Goal: Task Accomplishment & Management: Complete application form

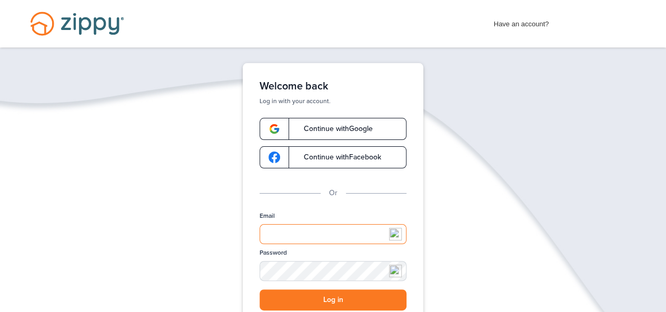
type input "**********"
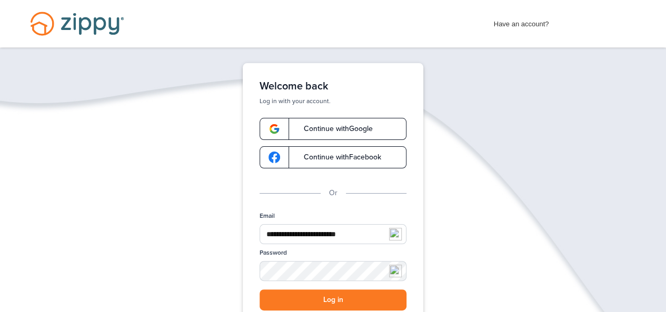
click at [355, 299] on button "Log in" at bounding box center [332, 300] width 147 height 22
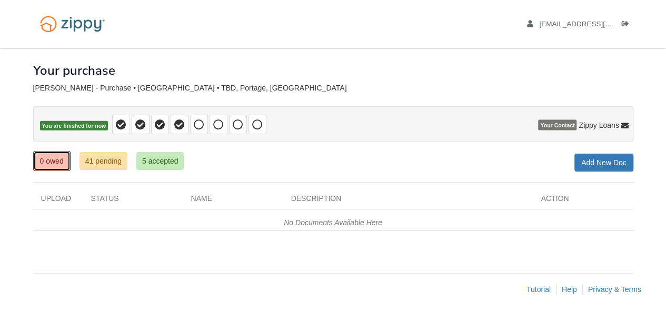
click at [61, 160] on link "0 owed" at bounding box center [51, 161] width 37 height 20
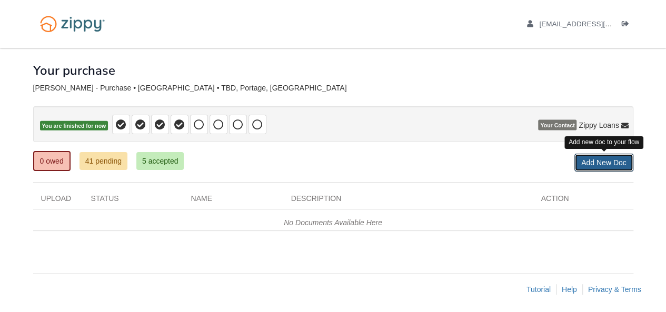
click at [591, 165] on link "Add New Doc" at bounding box center [603, 163] width 59 height 18
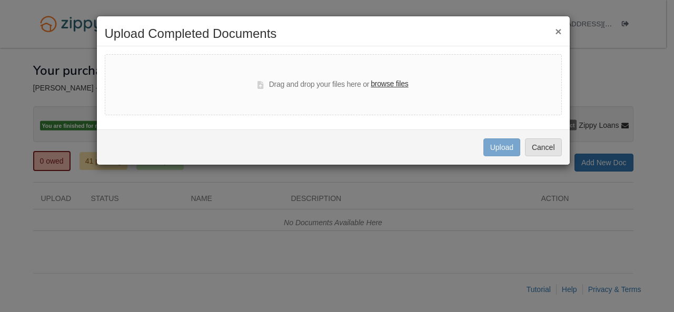
click at [399, 85] on label "browse files" at bounding box center [388, 84] width 37 height 12
click at [0, 0] on input "browse files" at bounding box center [0, 0] width 0 height 0
click at [560, 31] on button "×" at bounding box center [558, 31] width 6 height 11
